Goal: Task Accomplishment & Management: Manage account settings

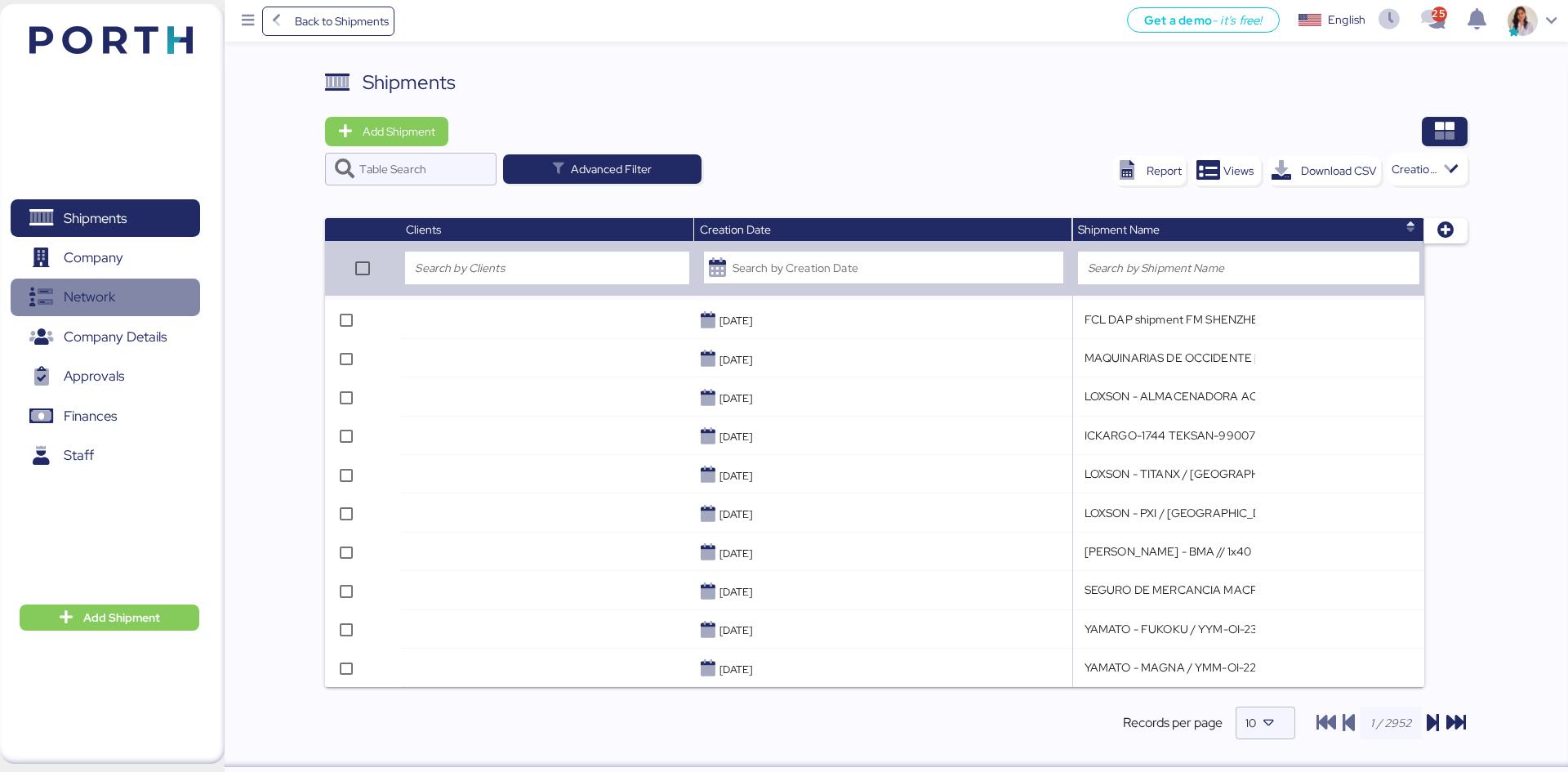
click at [86, 286] on span "Network" at bounding box center [89, 297] width 51 height 23
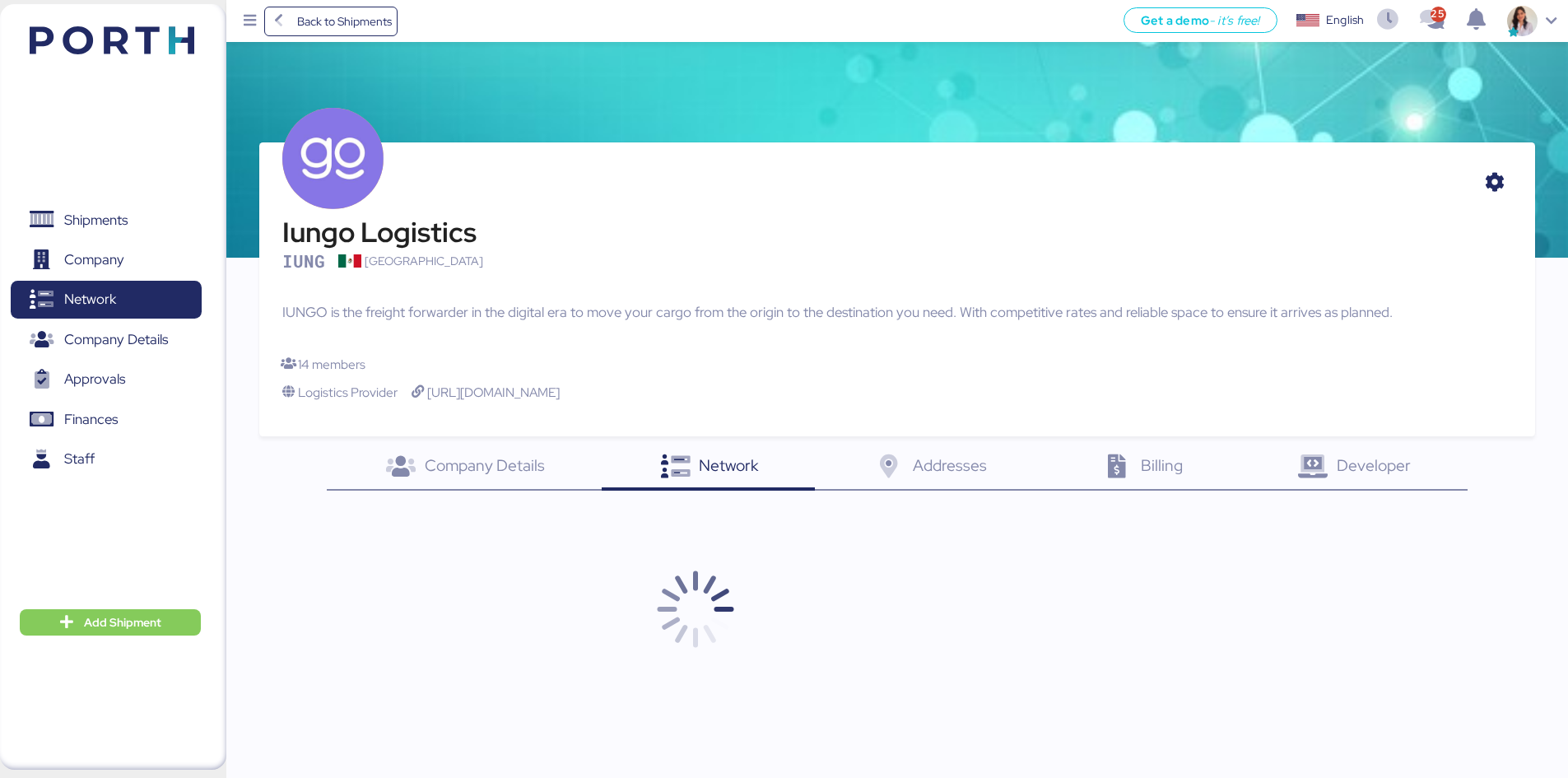
scroll to position [76, 0]
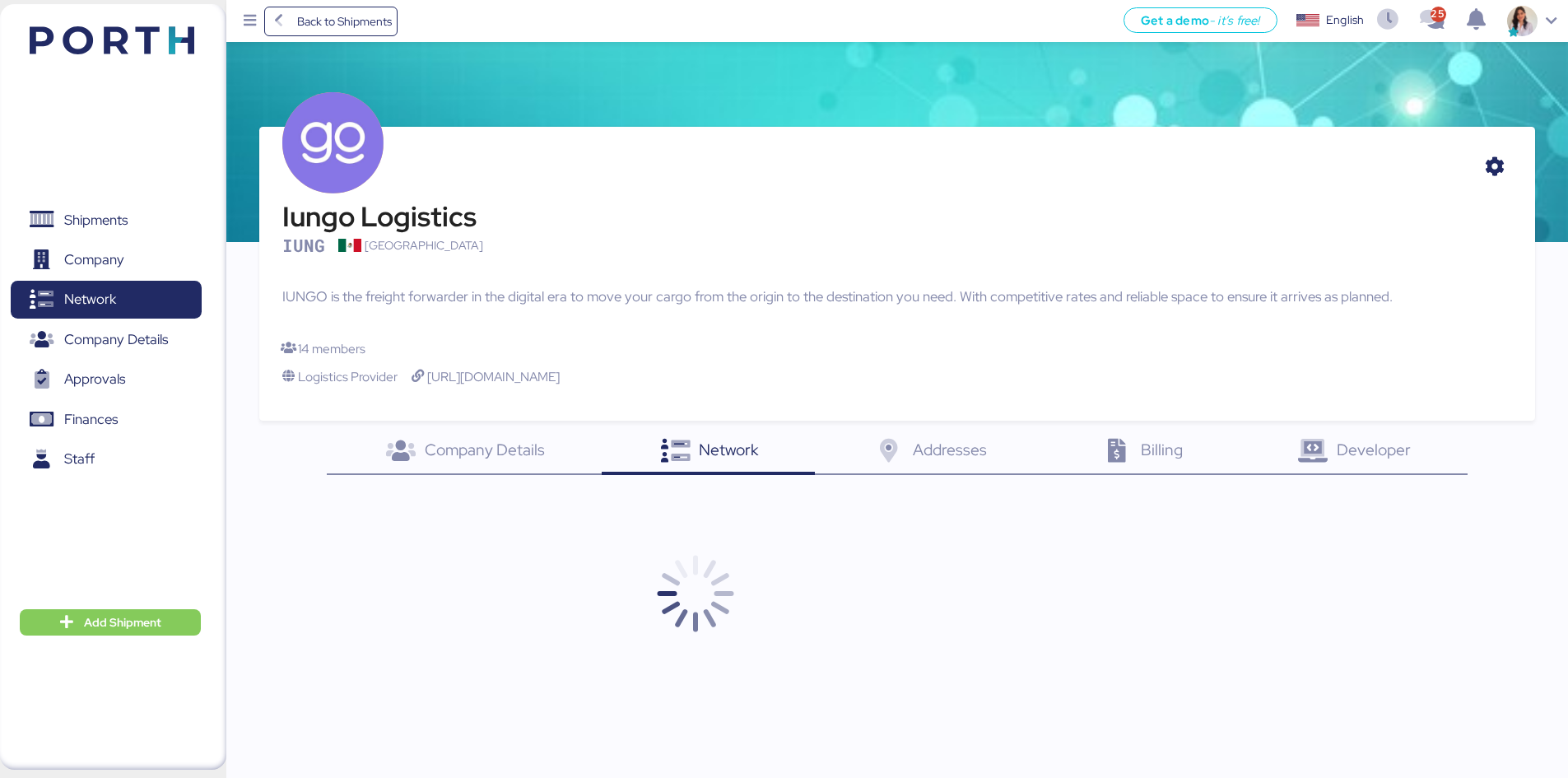
click at [490, 451] on span "Company Details" at bounding box center [485, 449] width 120 height 21
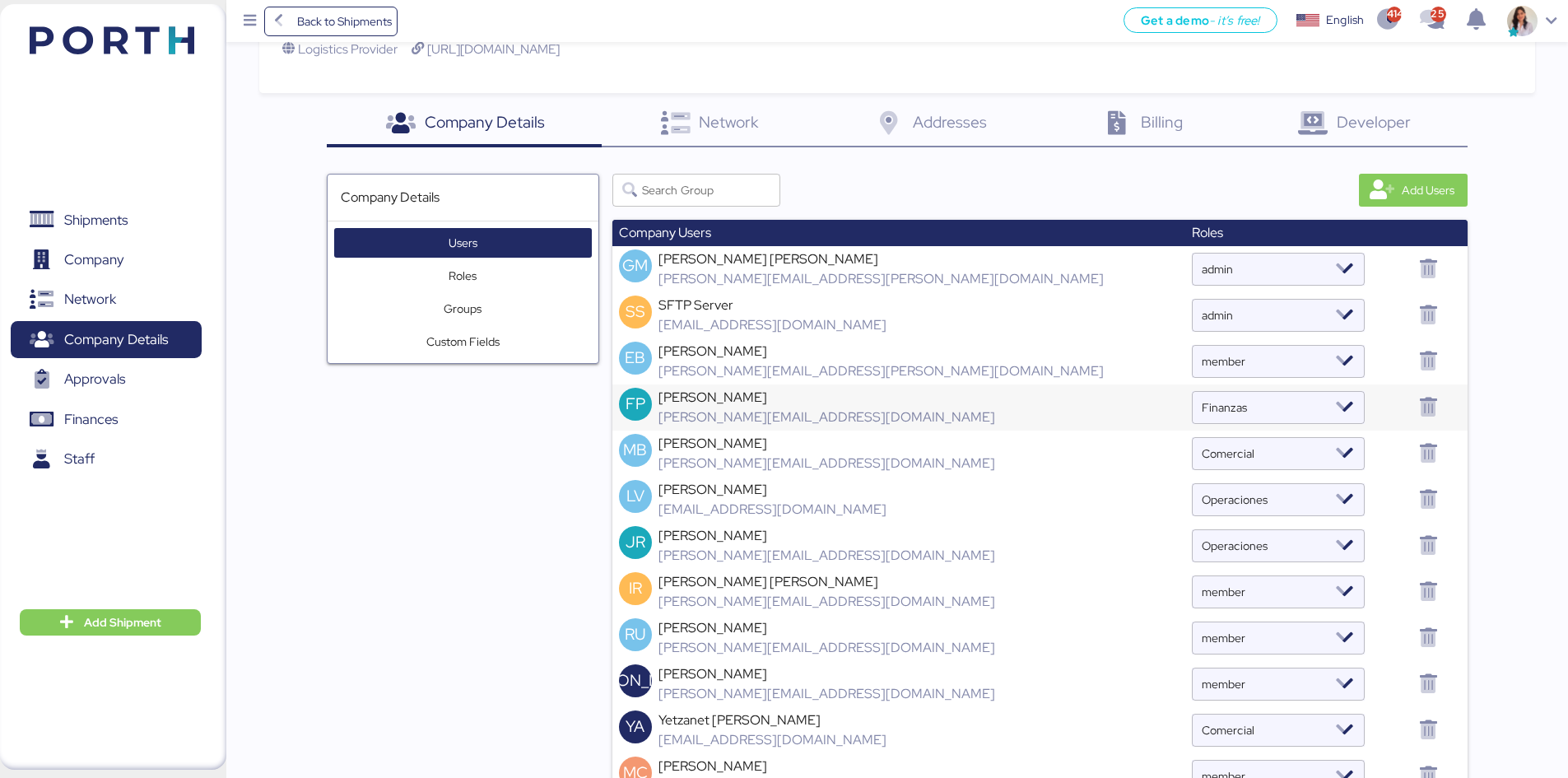
scroll to position [404, 0]
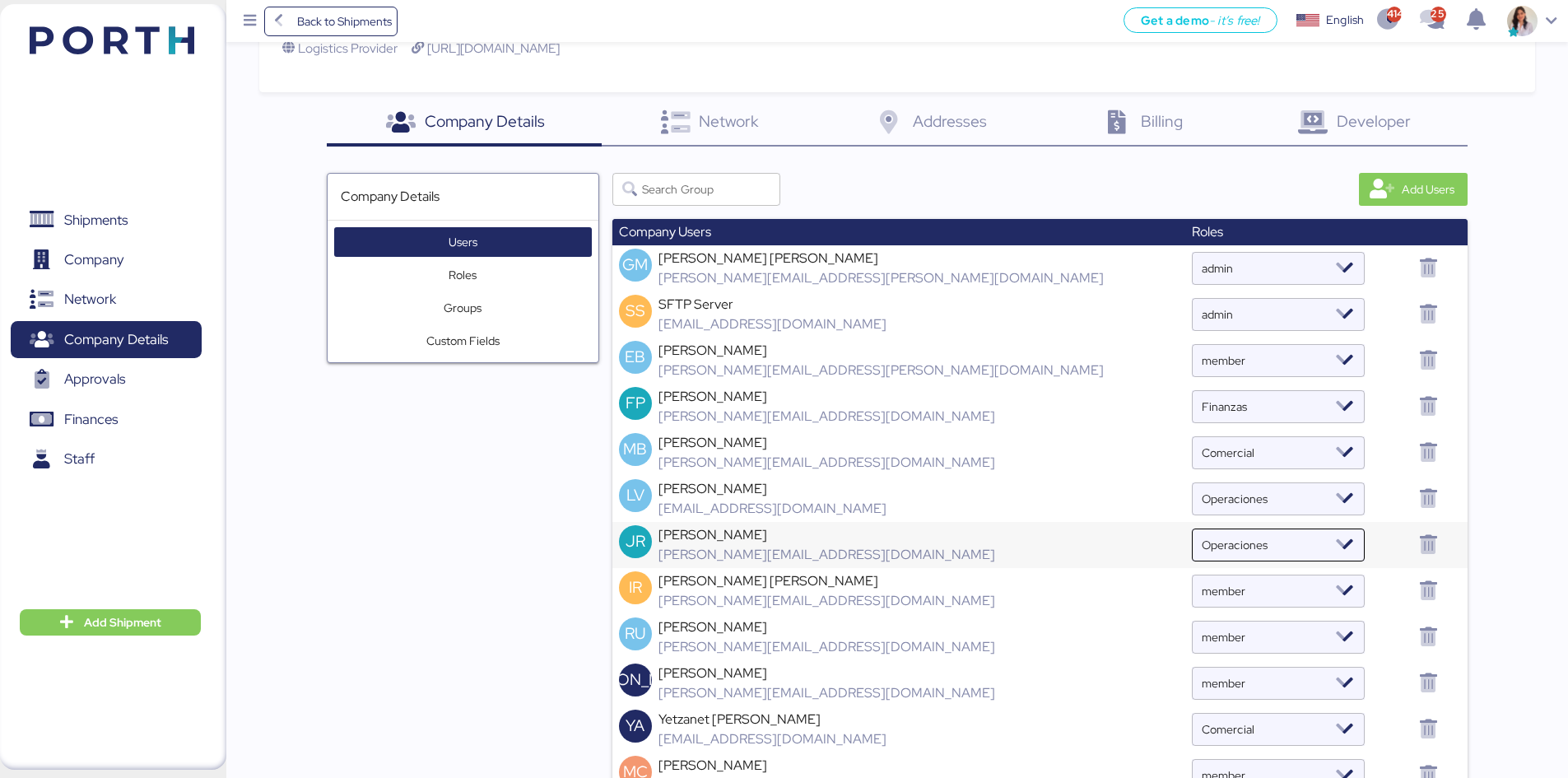
click at [1335, 544] on icon at bounding box center [1345, 545] width 19 height 19
click at [1065, 653] on div "Admin" at bounding box center [1058, 654] width 65 height 23
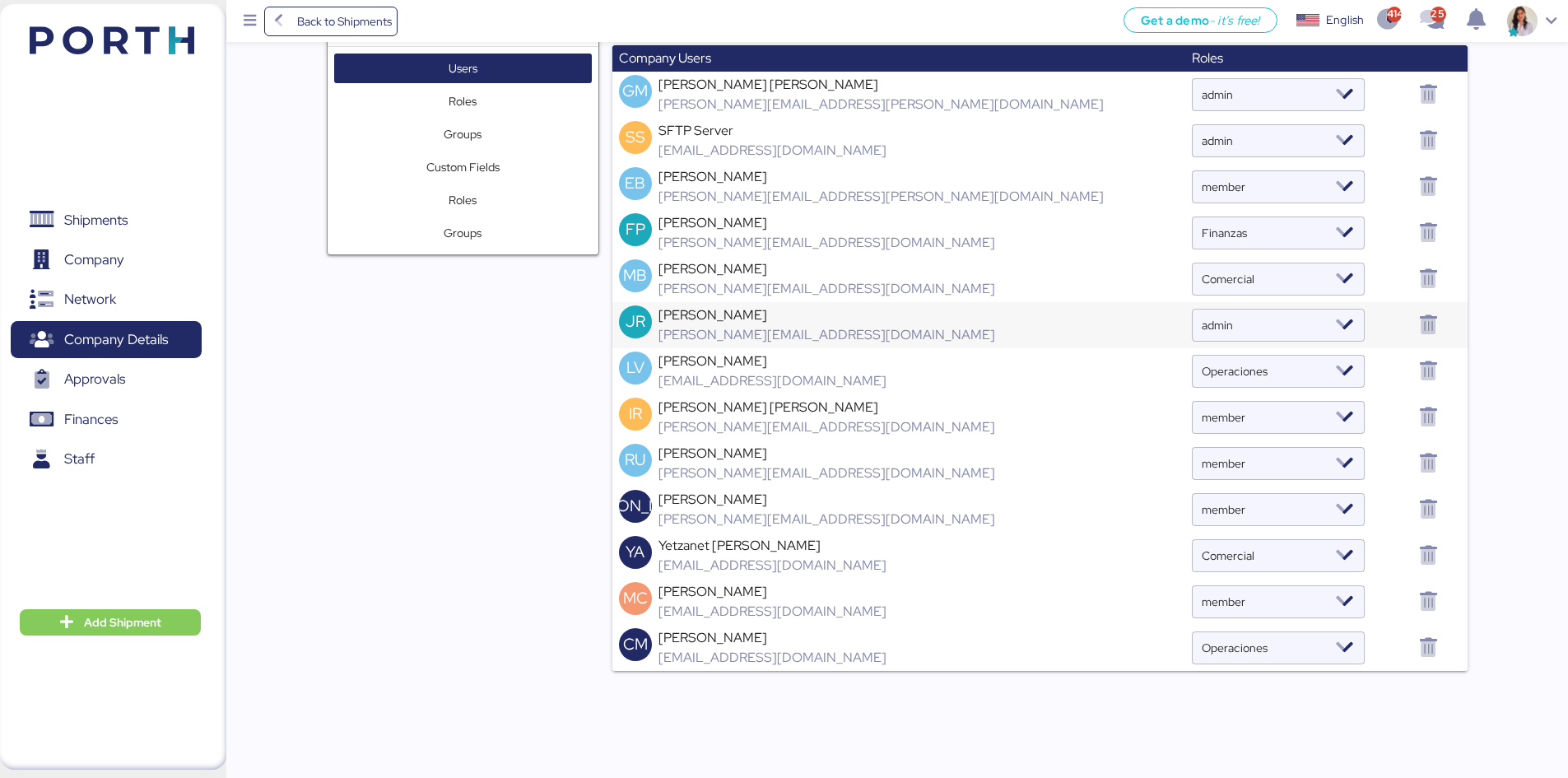
scroll to position [581, 0]
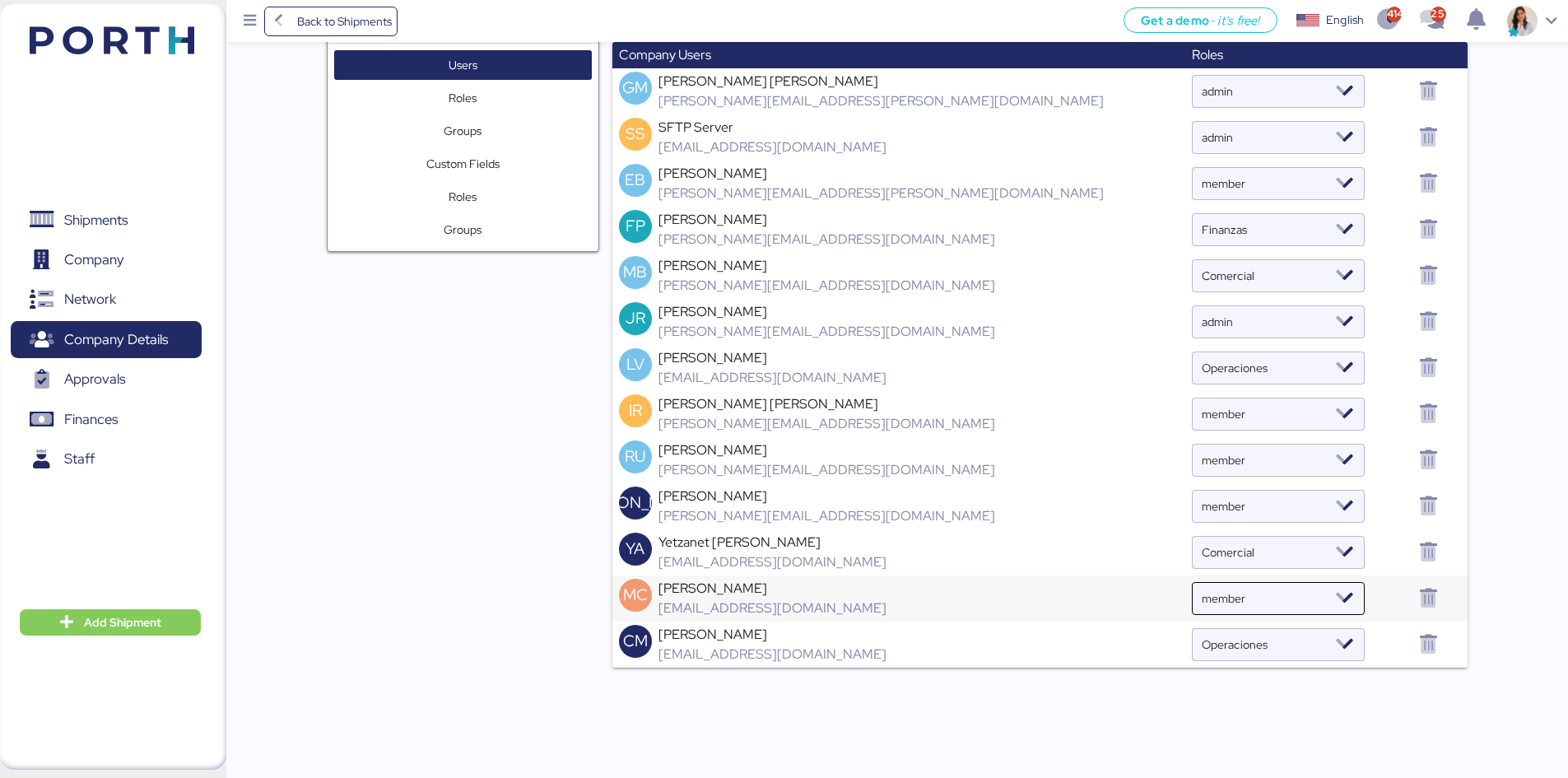
click at [1335, 601] on icon at bounding box center [1345, 598] width 19 height 19
click at [1060, 703] on div "Comercial" at bounding box center [1058, 707] width 65 height 23
click at [1202, 332] on input "admin" at bounding box center [1266, 321] width 129 height 33
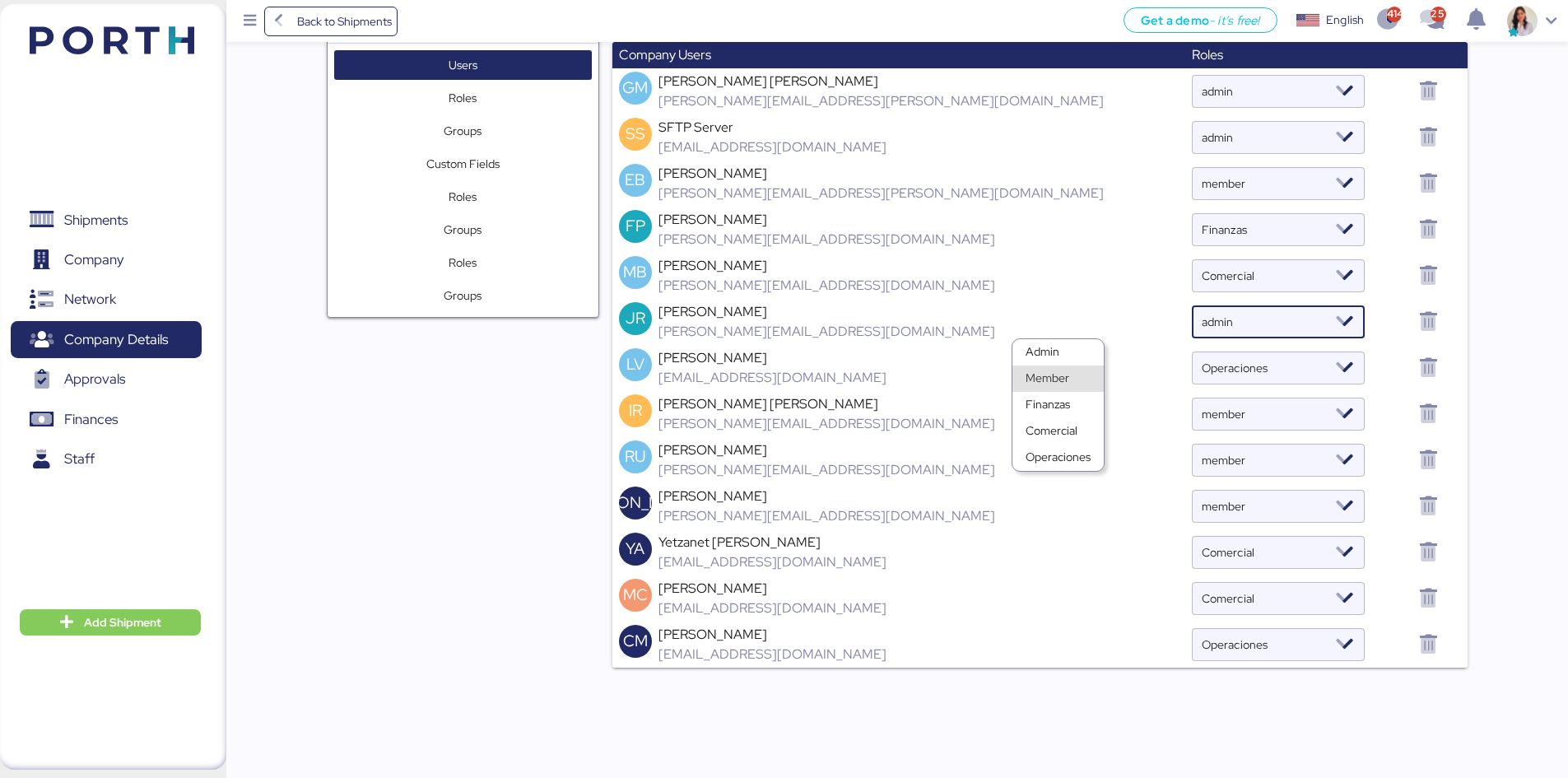
click at [1055, 381] on div "Member" at bounding box center [1058, 378] width 65 height 23
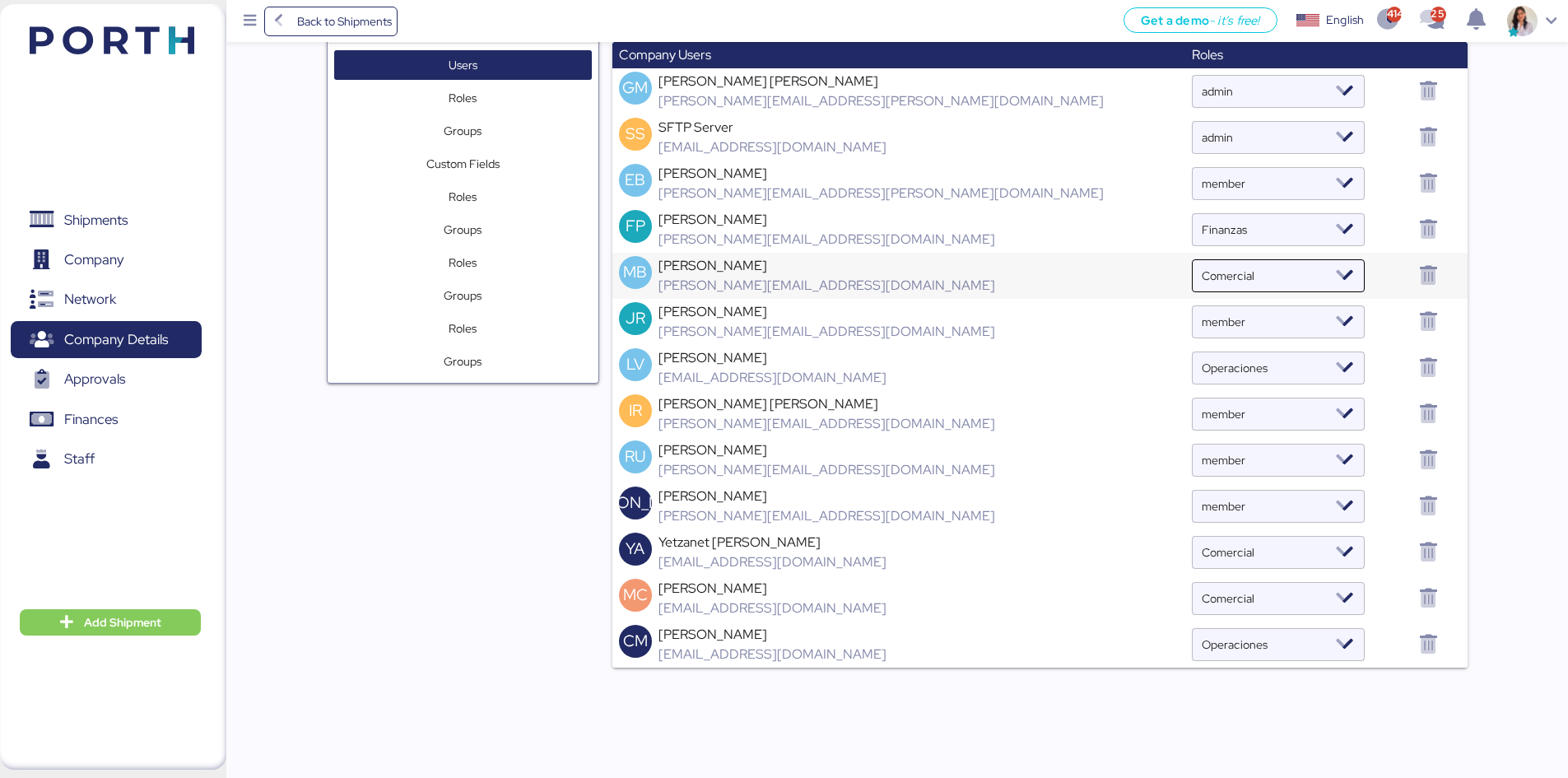
click at [1202, 276] on input "Comercial" at bounding box center [1266, 276] width 129 height 33
click at [1061, 305] on div "Admin" at bounding box center [1058, 305] width 65 height 23
